Goal: Task Accomplishment & Management: Manage account settings

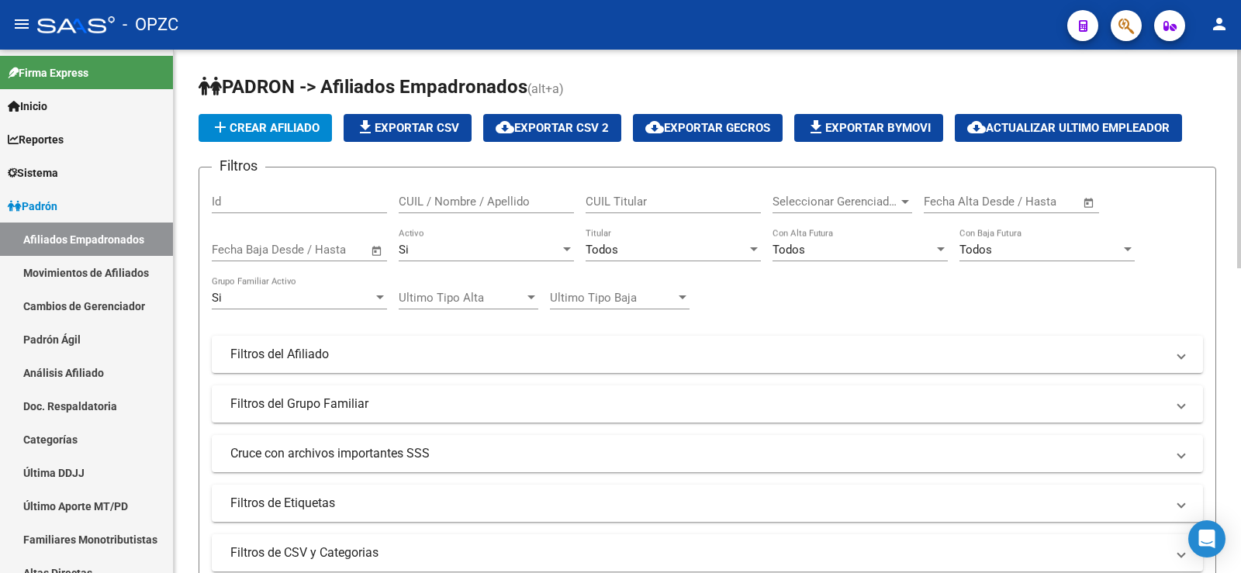
click at [461, 209] on div "CUIL / Nombre / Apellido" at bounding box center [486, 196] width 175 height 33
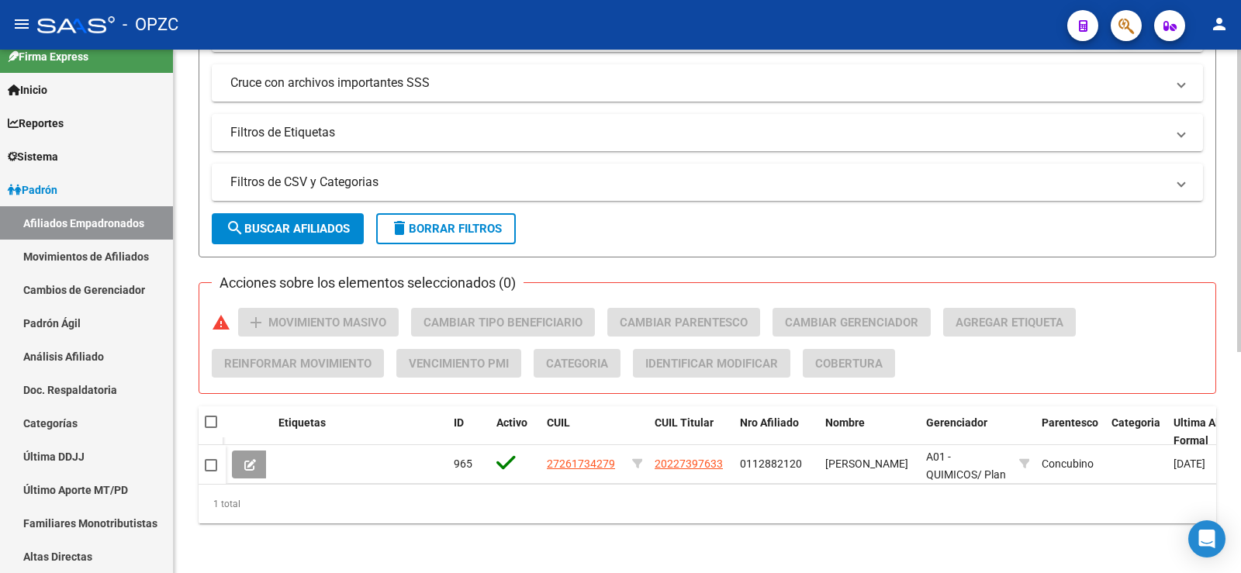
scroll to position [305, 0]
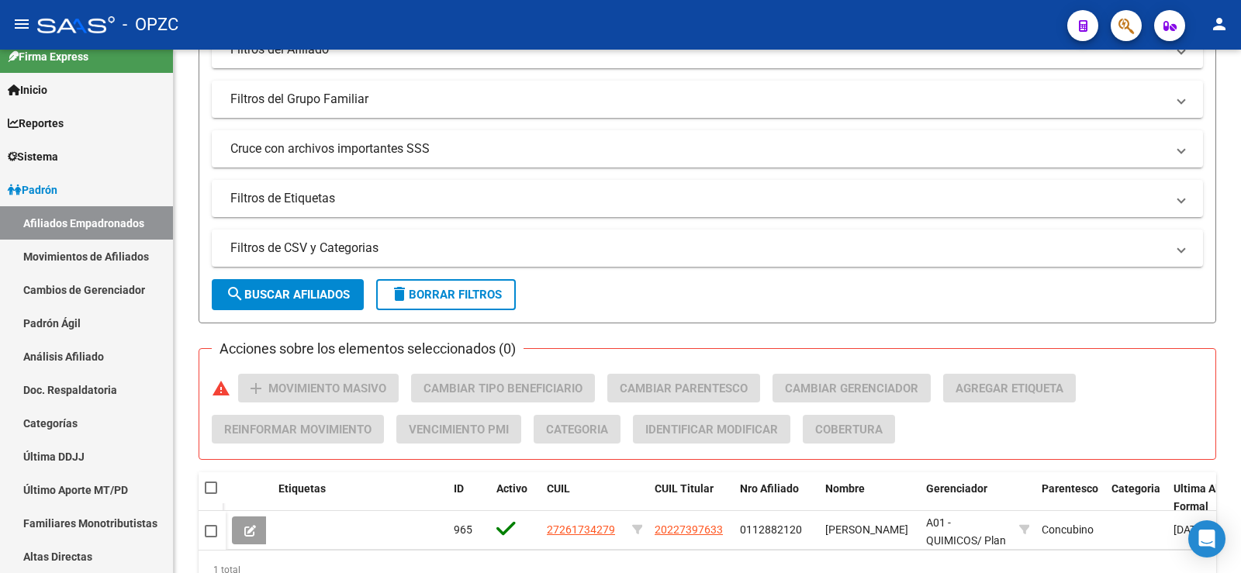
type input "26173427"
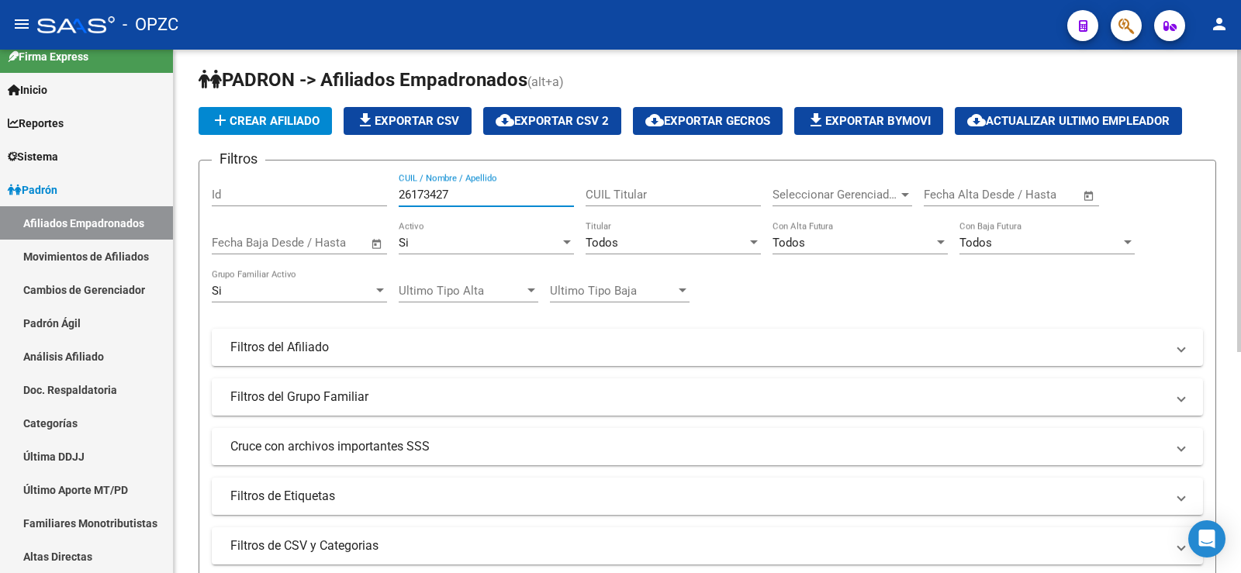
scroll to position [0, 0]
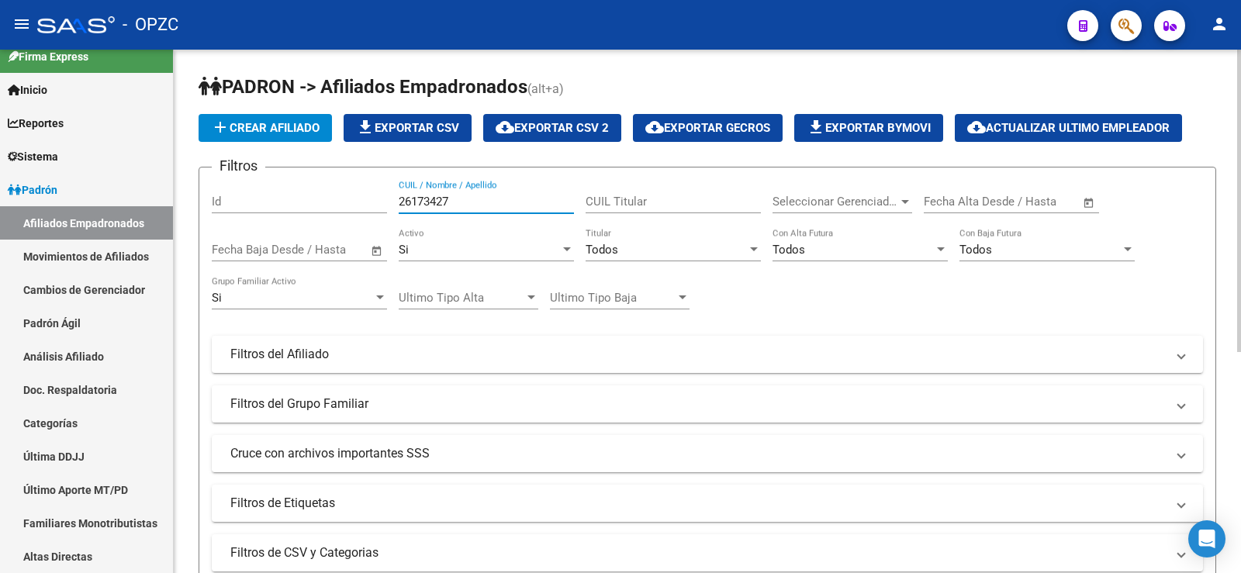
drag, startPoint x: 462, startPoint y: 200, endPoint x: 323, endPoint y: 190, distance: 139.2
click at [323, 190] on div "Filtros Id 26173427 CUIL / Nombre / Apellido CUIL Titular Seleccionar Gerenciad…" at bounding box center [707, 351] width 991 height 342
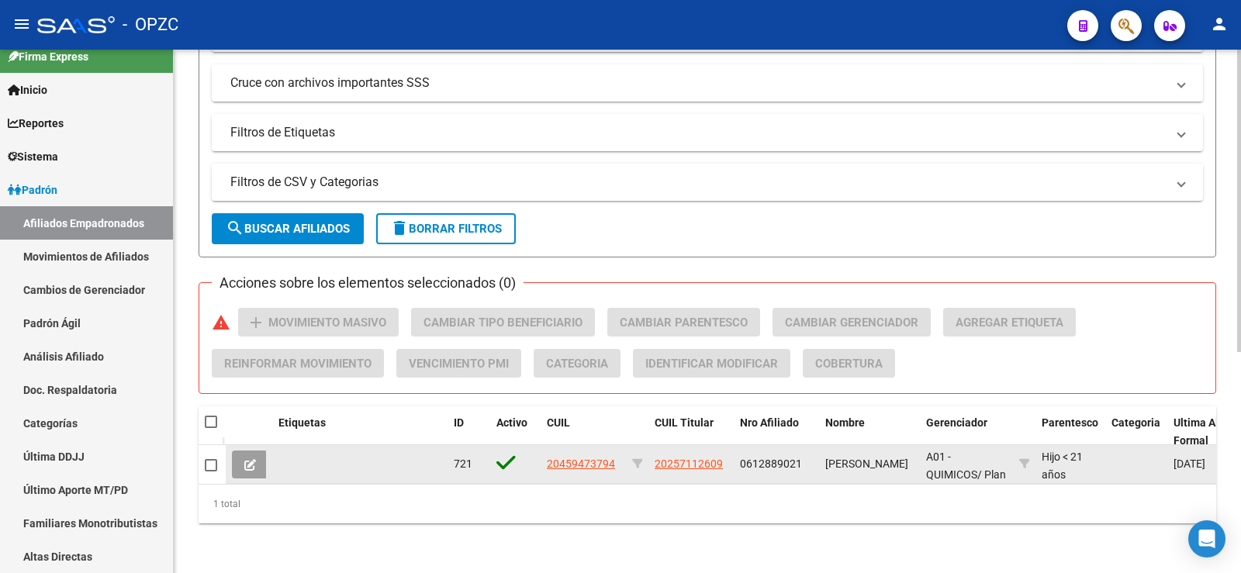
type input "bocal"
click at [248, 458] on span at bounding box center [250, 465] width 12 height 14
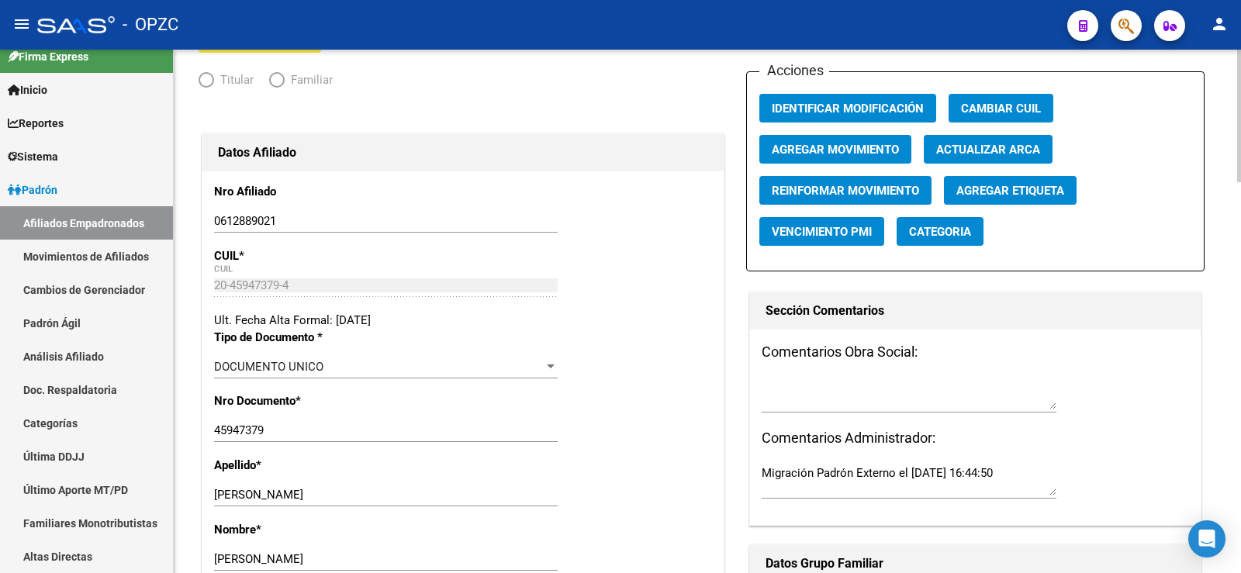
radio input "true"
type input "30-64314015-9"
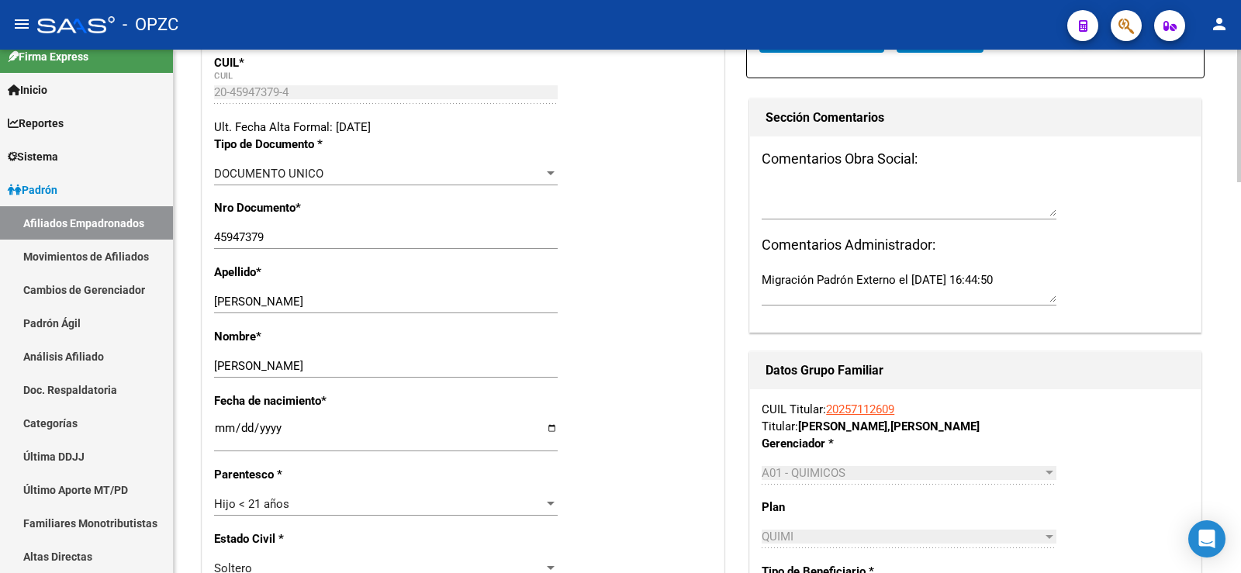
scroll to position [310, 0]
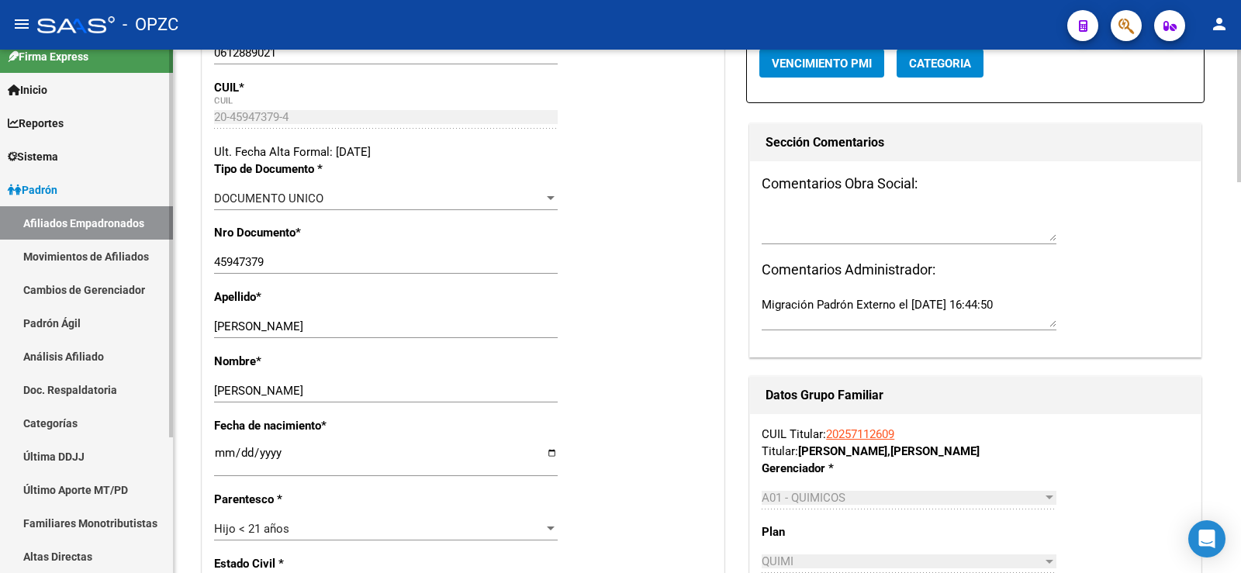
click at [124, 220] on link "Afiliados Empadronados" at bounding box center [86, 222] width 173 height 33
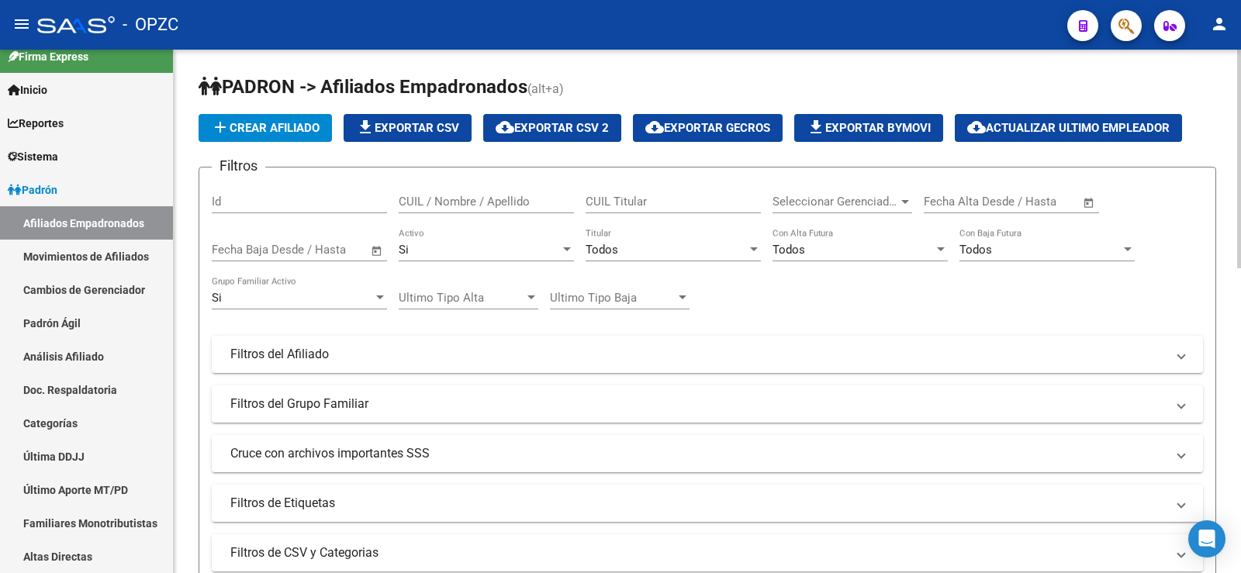
click at [422, 204] on input "CUIL / Nombre / Apellido" at bounding box center [486, 202] width 175 height 14
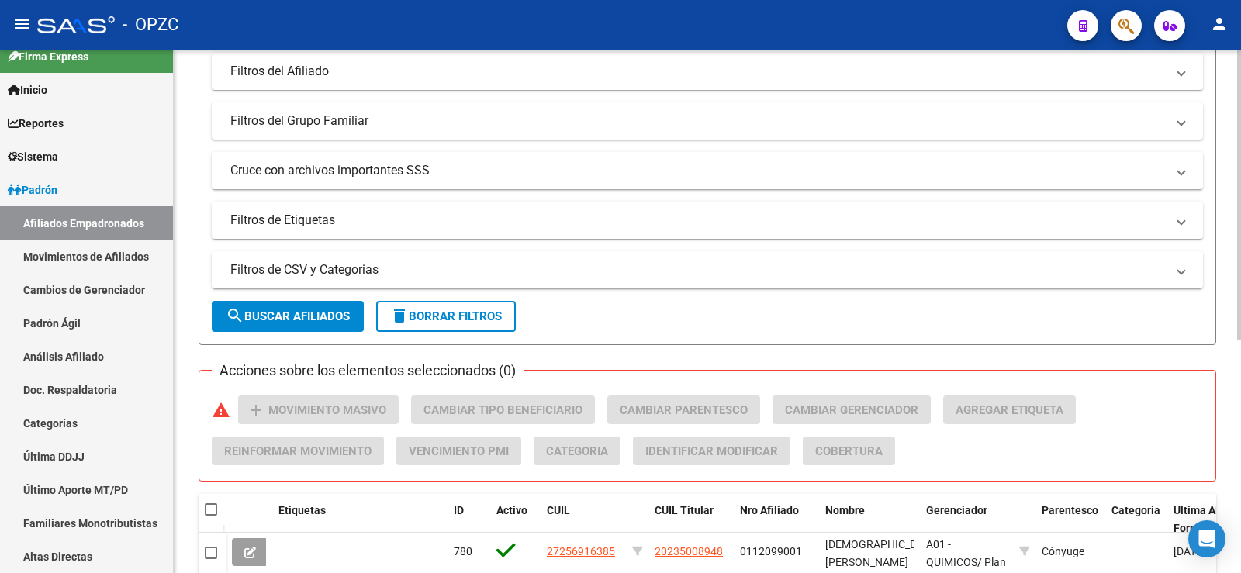
scroll to position [78, 0]
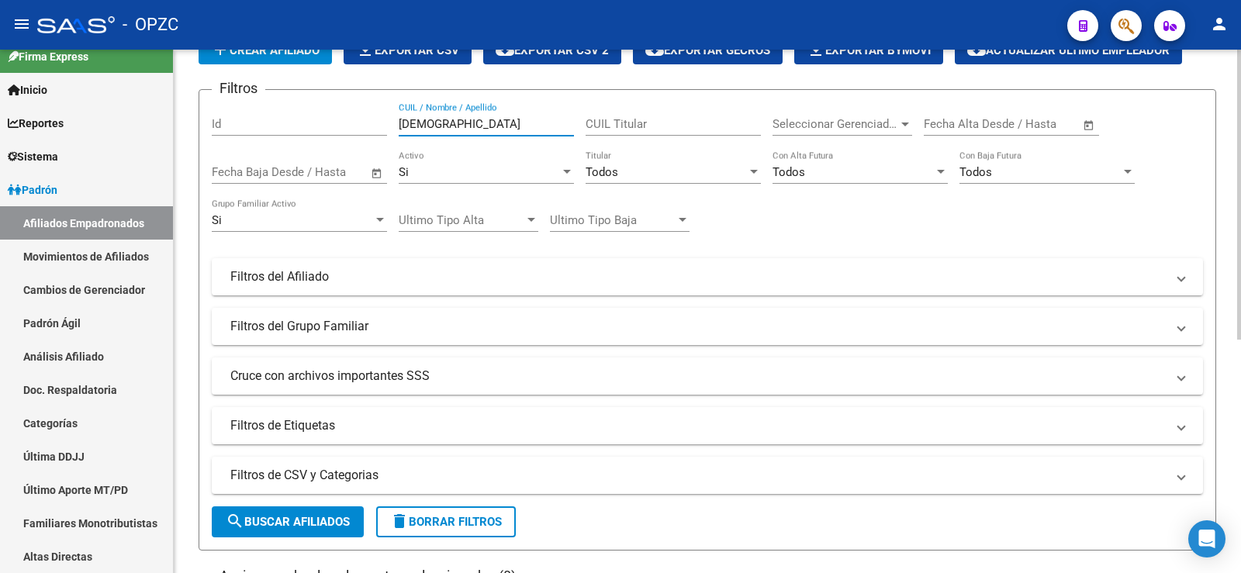
drag, startPoint x: 456, startPoint y: 121, endPoint x: 334, endPoint y: 118, distance: 122.6
click at [334, 118] on div "Filtros Id [PERSON_NAME] CUIL / Nombre / Apellido CUIL Titular Seleccionar Gere…" at bounding box center [707, 273] width 991 height 342
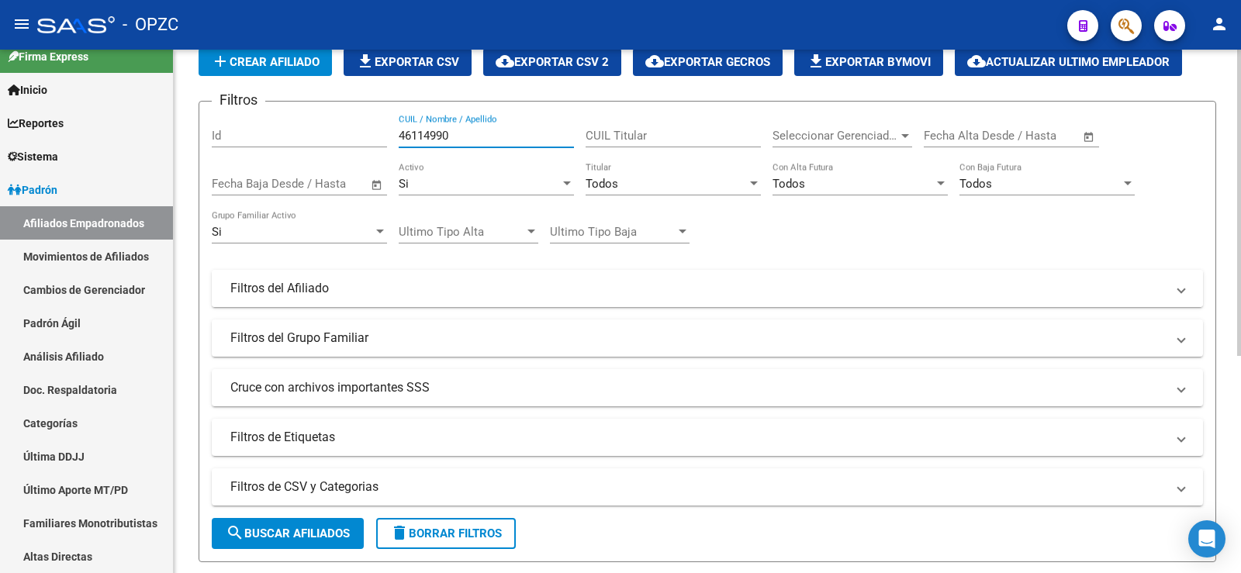
scroll to position [61, 0]
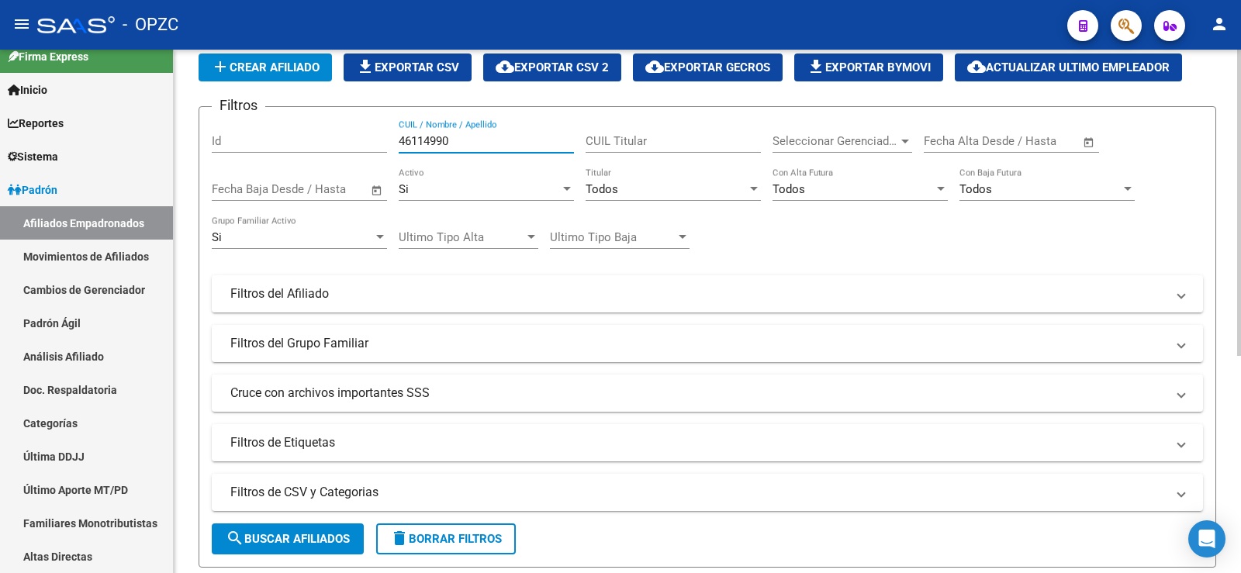
type input "46114990"
click at [449, 181] on div "Si Activo" at bounding box center [486, 184] width 175 height 33
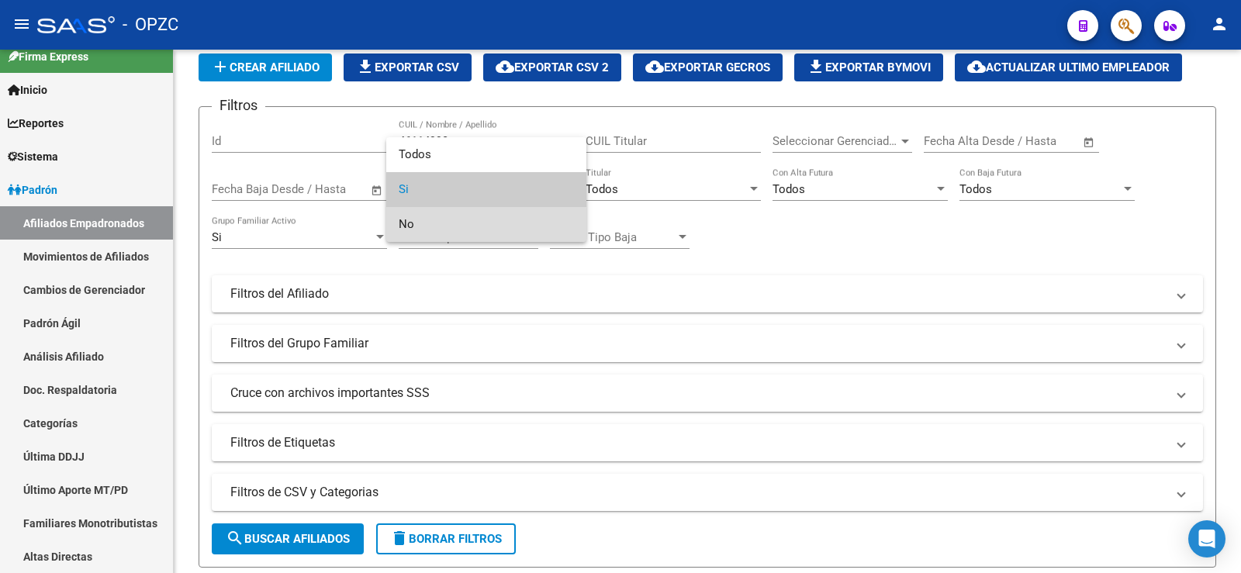
click at [429, 230] on span "No" at bounding box center [486, 224] width 175 height 35
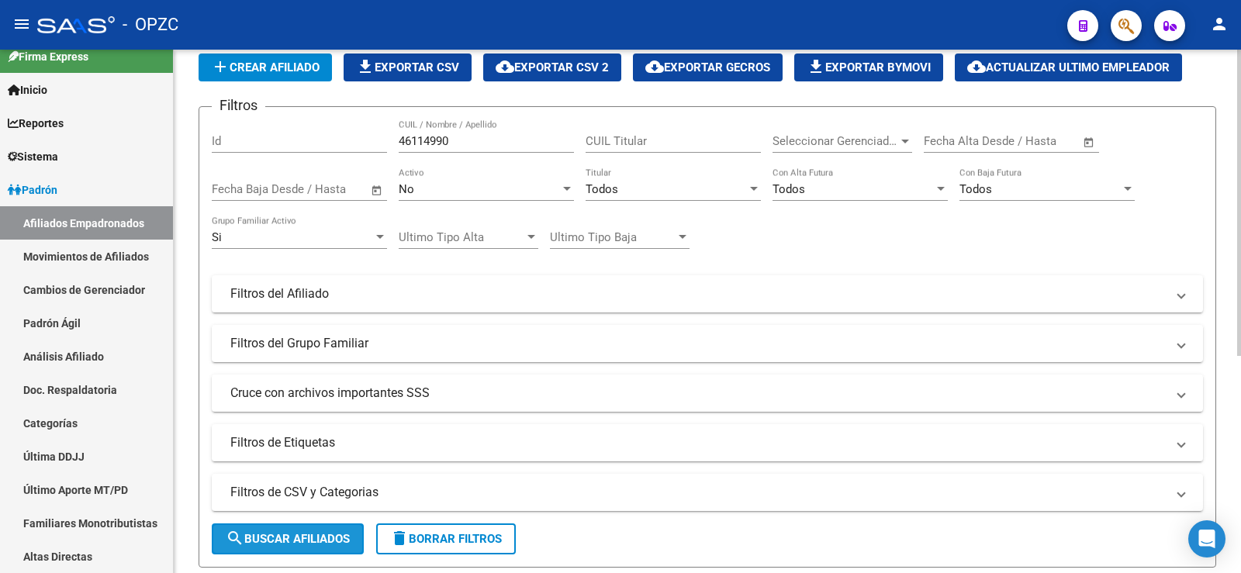
drag, startPoint x: 315, startPoint y: 539, endPoint x: 337, endPoint y: 524, distance: 26.7
click at [316, 539] on span "search Buscar Afiliados" at bounding box center [288, 539] width 124 height 14
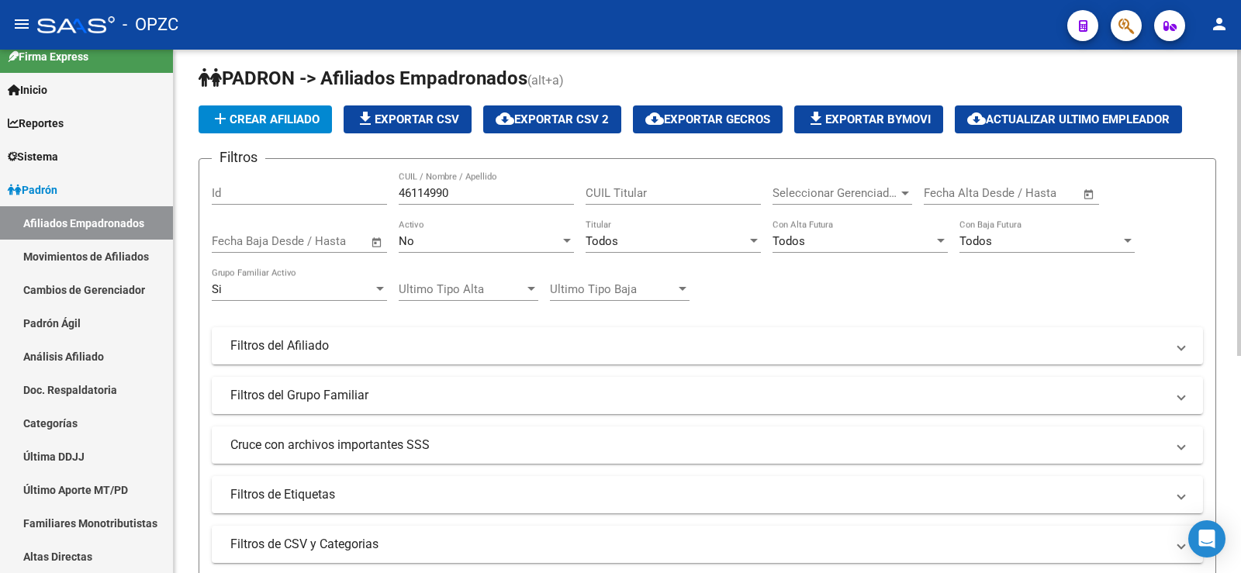
scroll to position [0, 0]
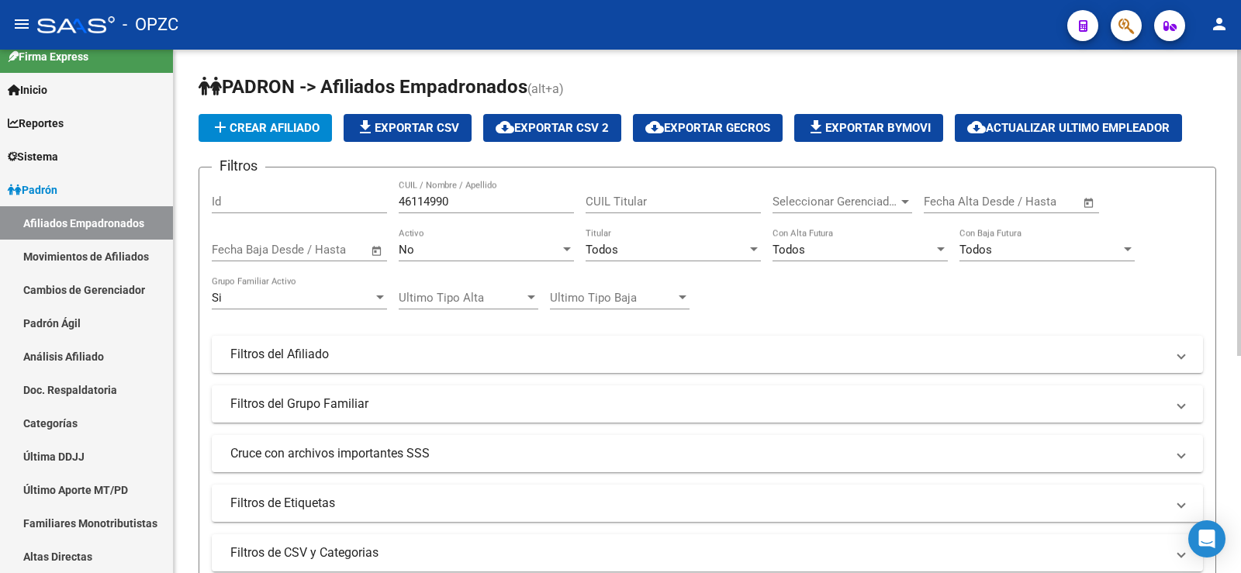
click at [243, 301] on div "Si" at bounding box center [292, 298] width 161 height 14
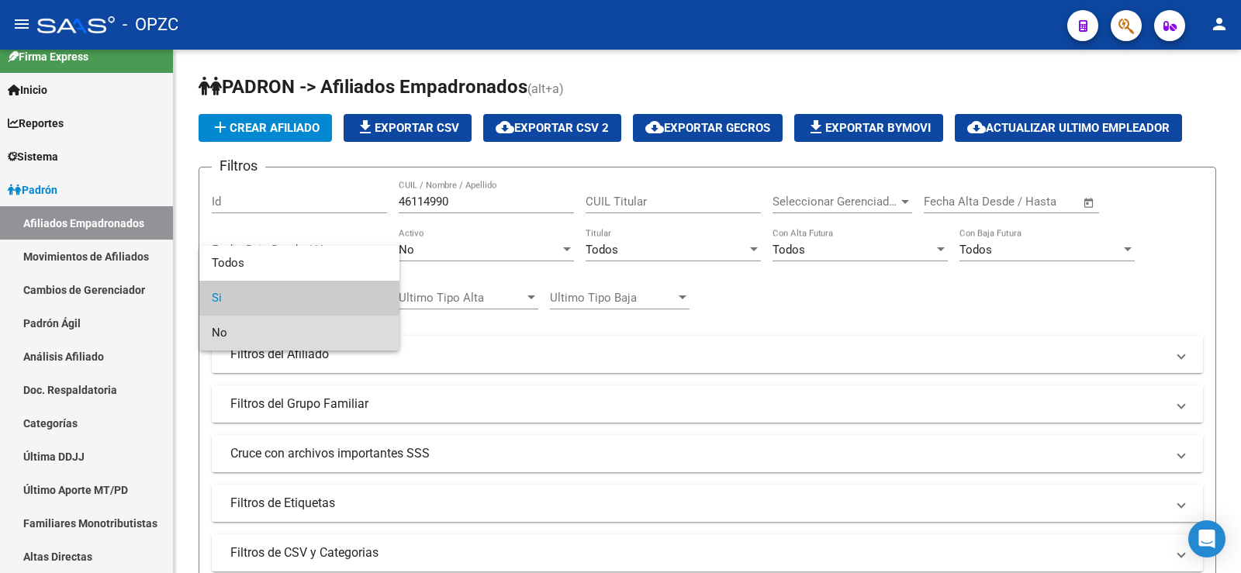
click at [260, 334] on span "No" at bounding box center [299, 333] width 175 height 35
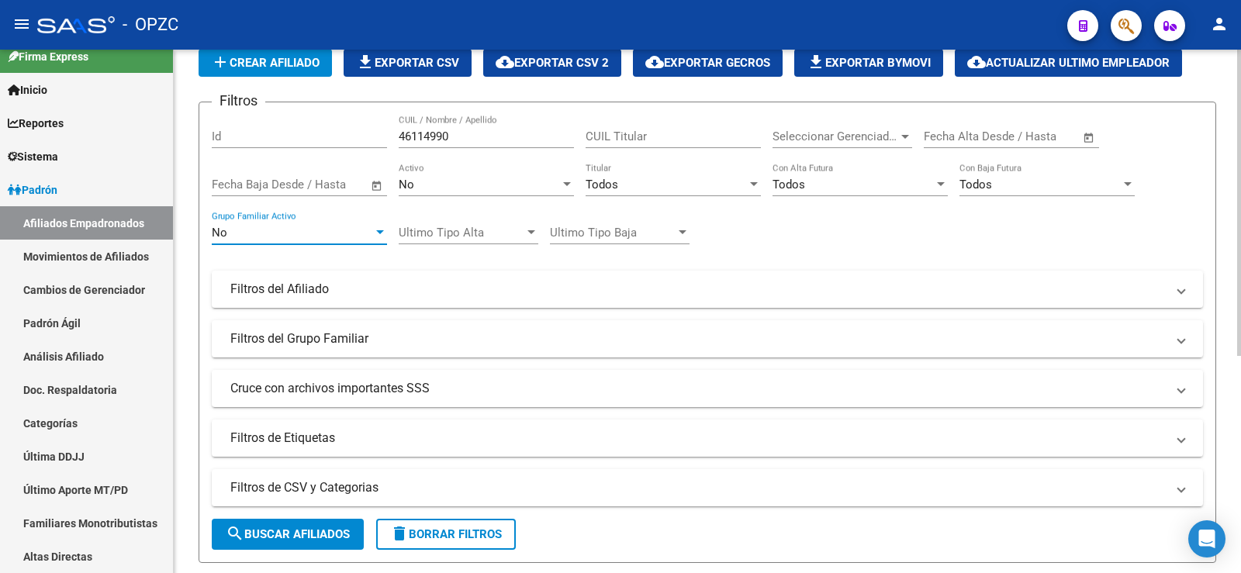
scroll to position [155, 0]
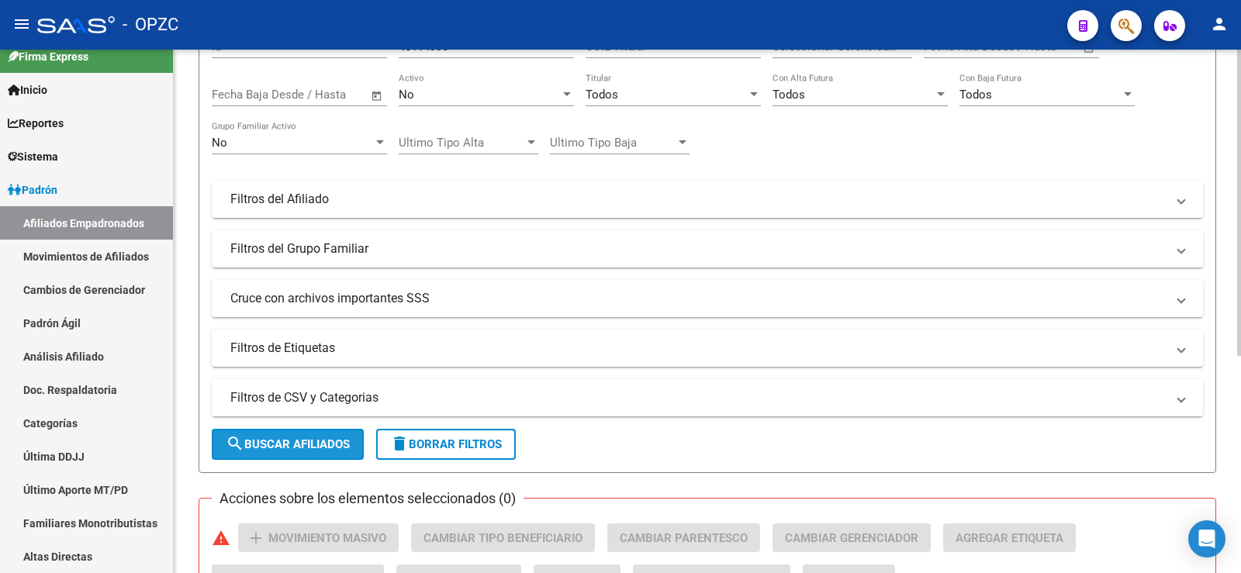
click at [341, 445] on span "search Buscar Afiliados" at bounding box center [288, 445] width 124 height 14
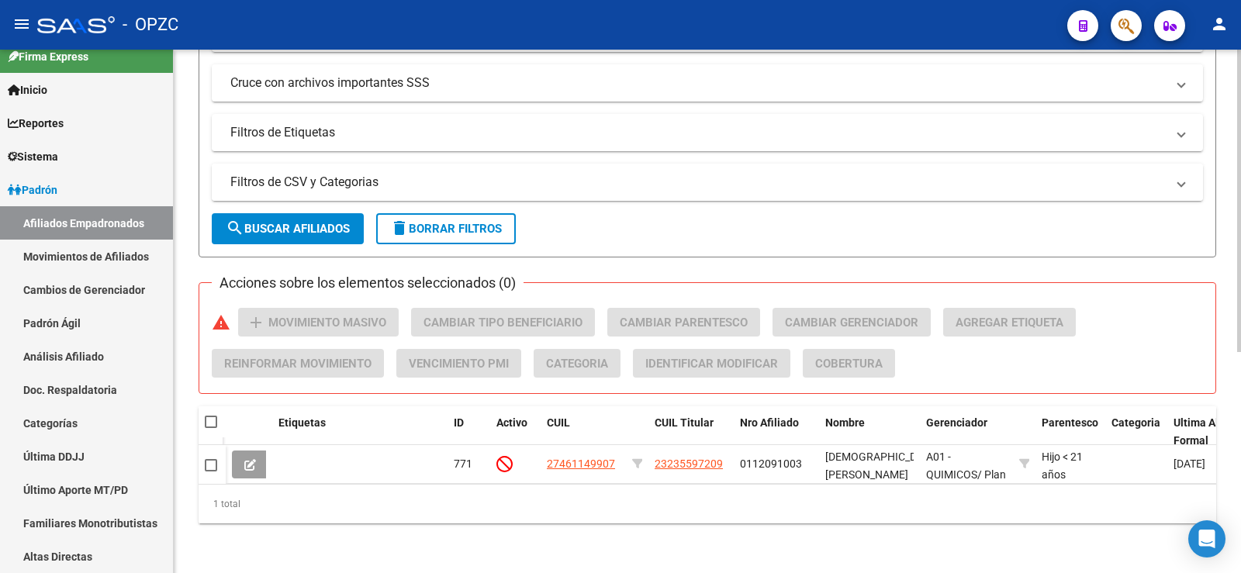
scroll to position [382, 0]
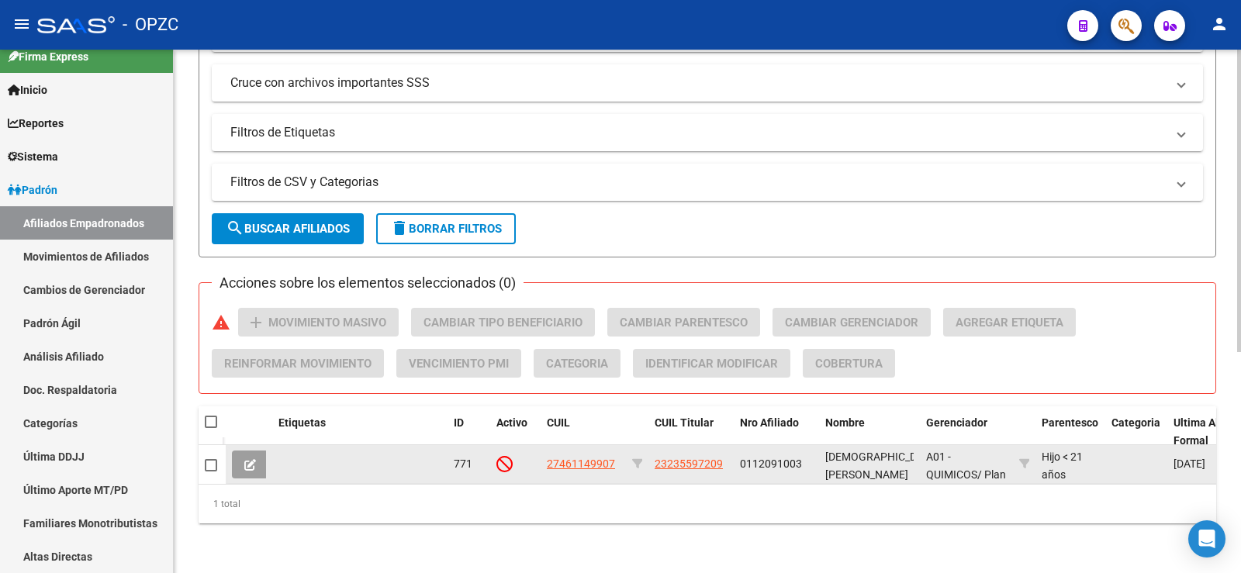
click at [246, 459] on icon at bounding box center [250, 465] width 12 height 12
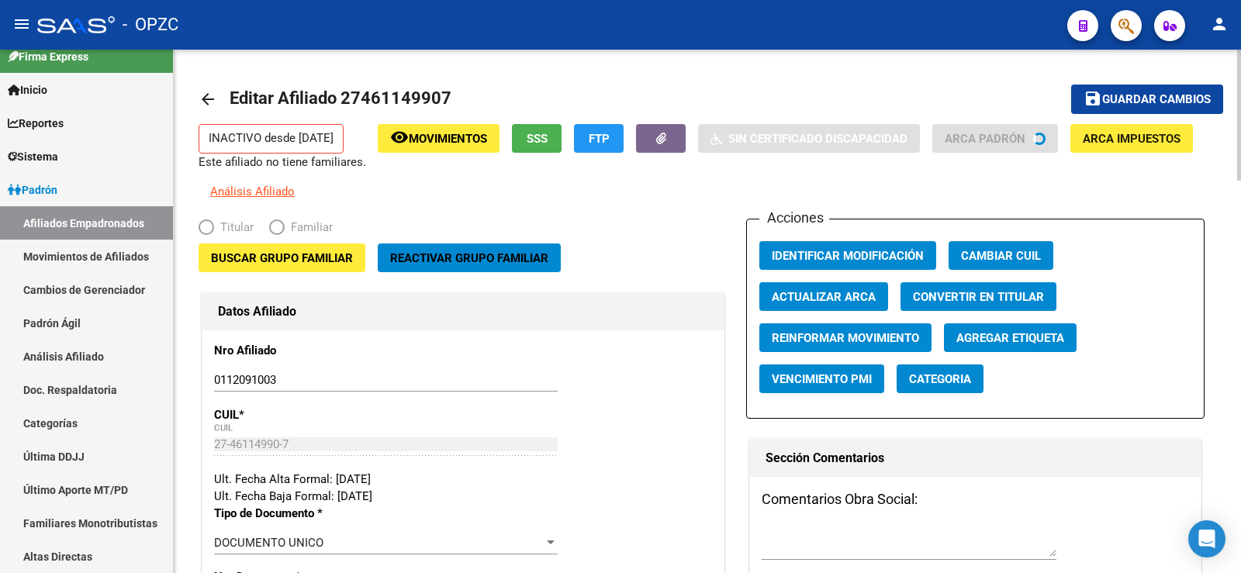
radio input "true"
